Goal: Transaction & Acquisition: Purchase product/service

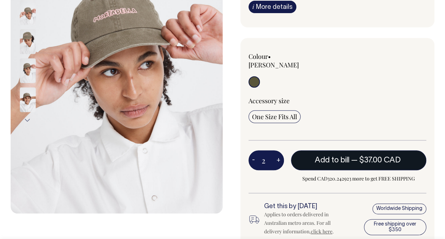
click at [356, 150] on button "Add to bill — $37.00 CAD" at bounding box center [359, 160] width 136 height 20
type input "1"
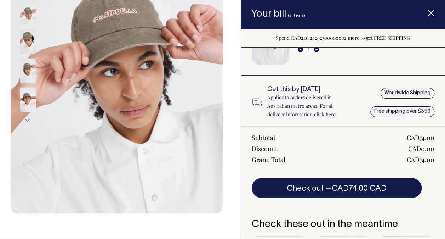
scroll to position [71, 0]
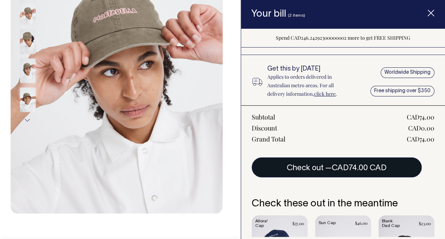
click at [354, 159] on button "Check out — CAD74.00 CAD" at bounding box center [337, 167] width 170 height 20
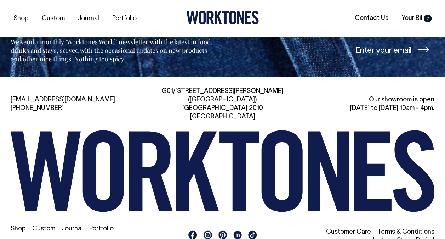
scroll to position [1461, 0]
